Goal: Transaction & Acquisition: Purchase product/service

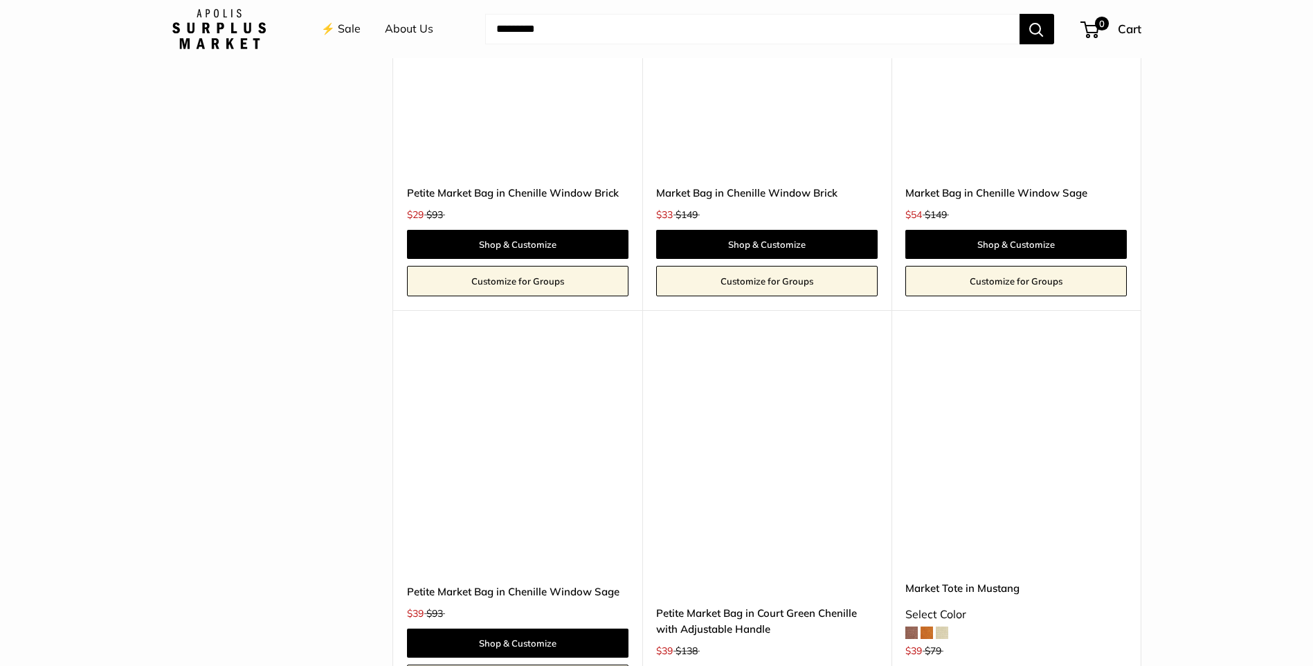
scroll to position [2907, 0]
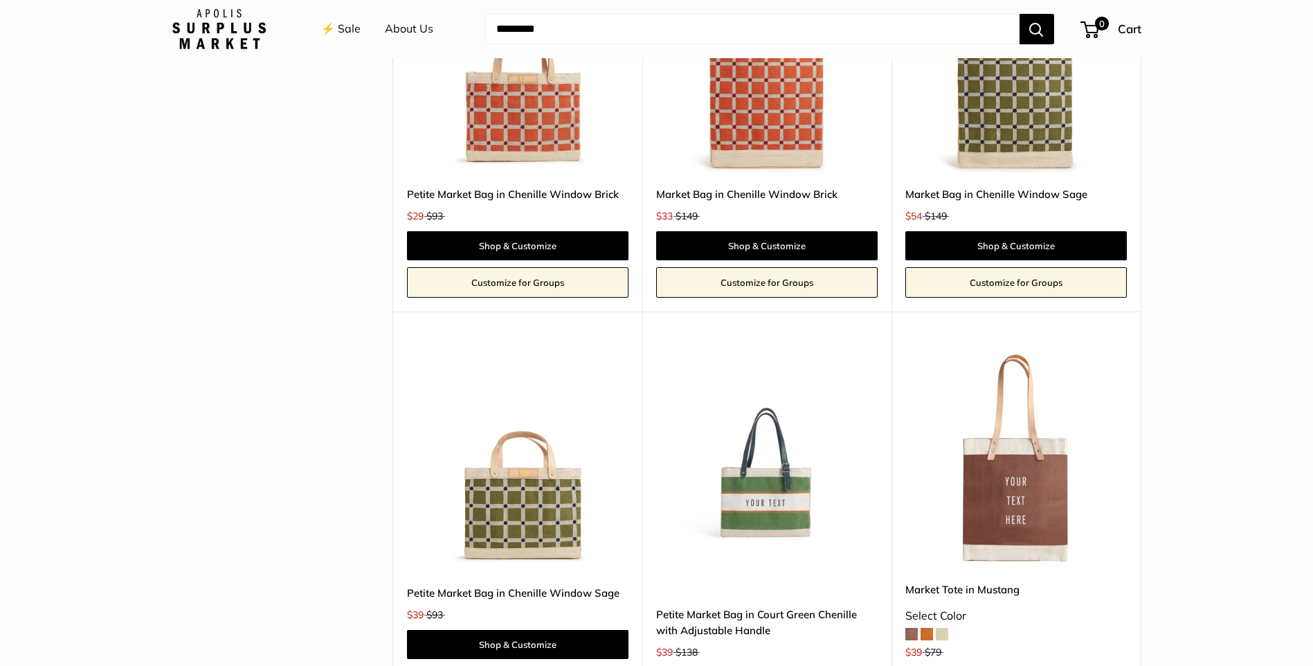
click at [0, 0] on img at bounding box center [0, 0] width 0 height 0
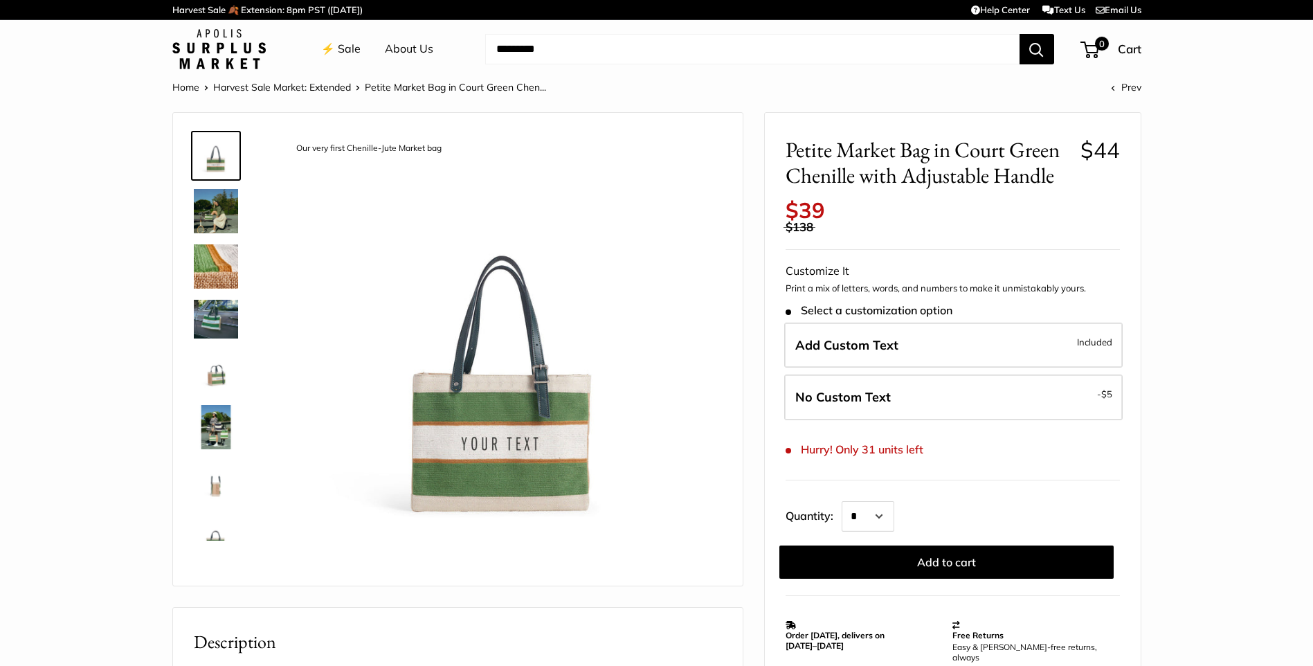
click at [210, 210] on img at bounding box center [216, 211] width 44 height 44
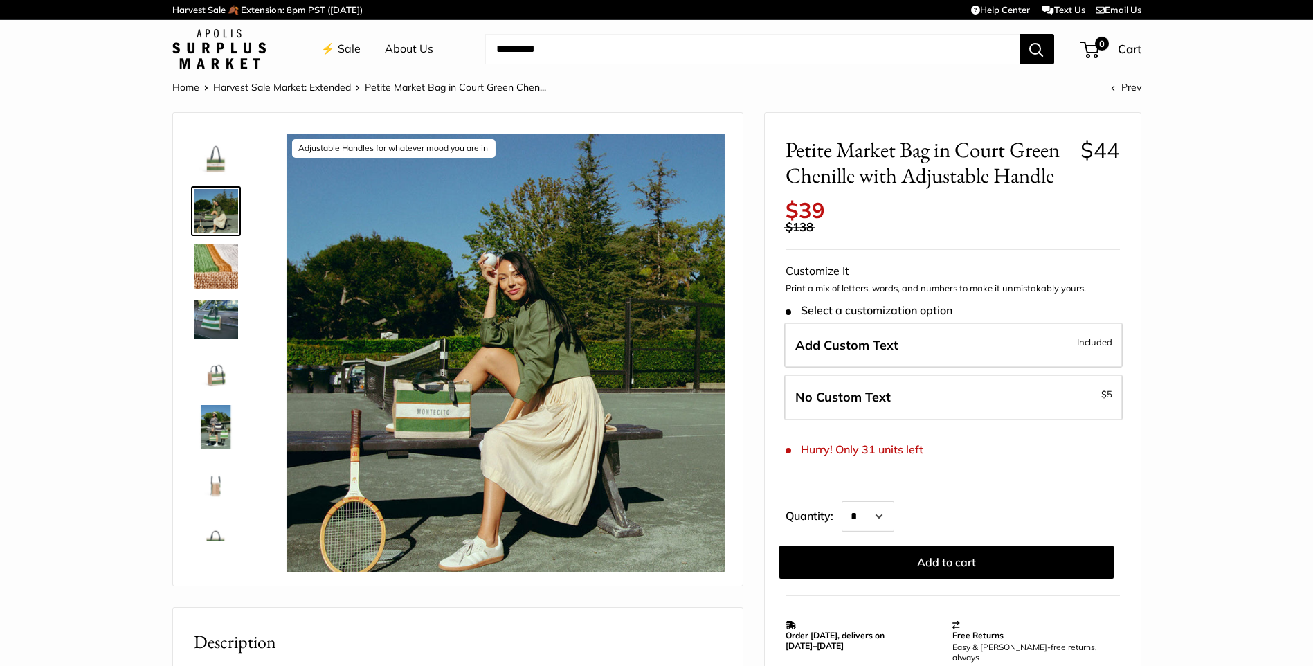
click at [218, 307] on img at bounding box center [216, 319] width 44 height 38
